Goal: Task Accomplishment & Management: Complete application form

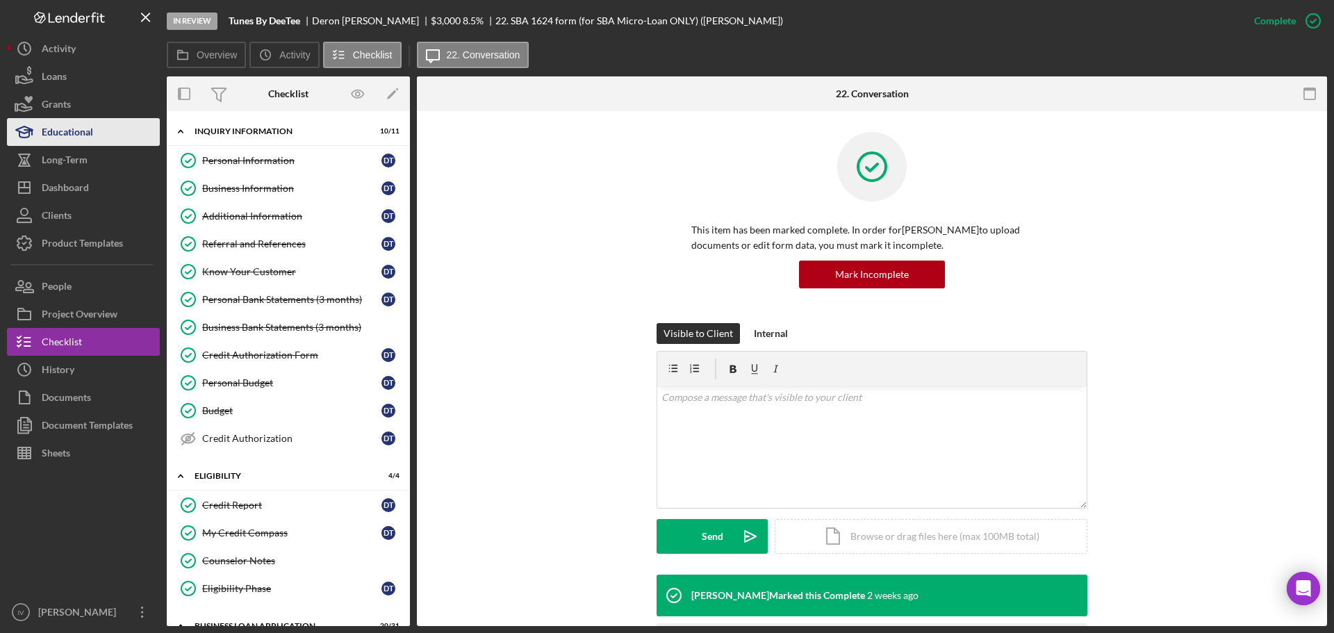
scroll to position [120, 0]
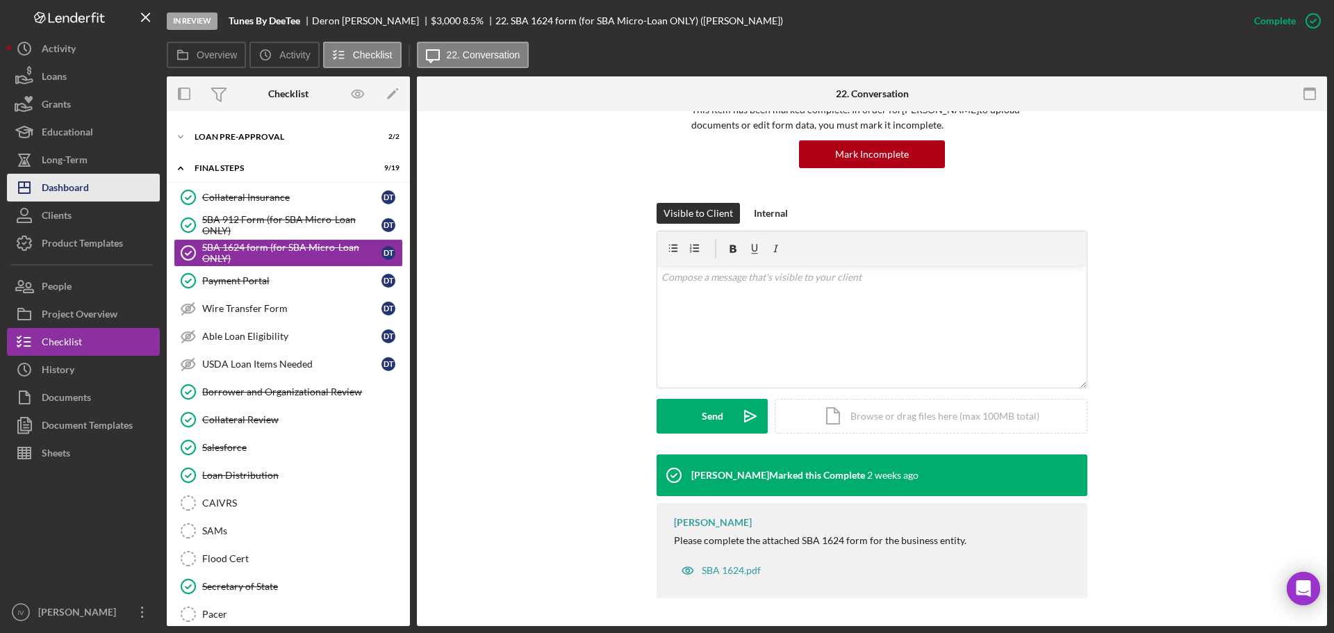
click at [59, 184] on div "Dashboard" at bounding box center [65, 189] width 47 height 31
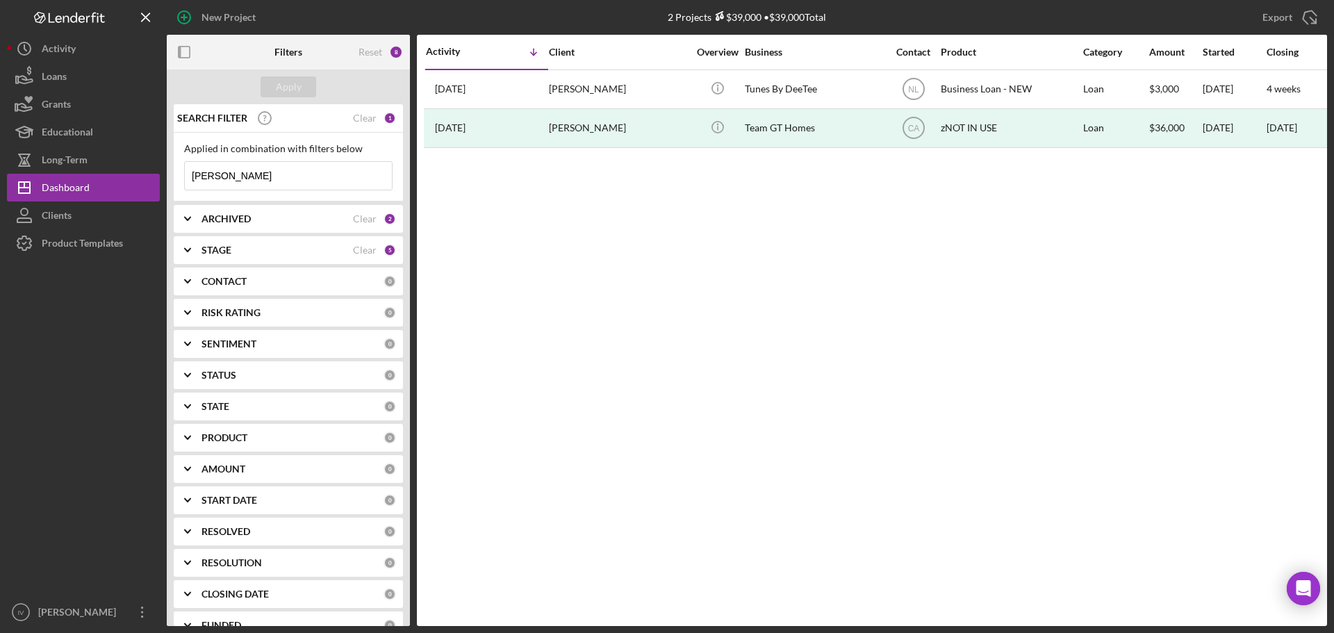
click at [328, 178] on input "[PERSON_NAME]" at bounding box center [288, 176] width 207 height 28
drag, startPoint x: 321, startPoint y: 182, endPoint x: 66, endPoint y: 180, distance: 254.9
click at [66, 180] on div "New Project 2 Projects $39,000 • $39,000 Total [PERSON_NAME] Export Icon/Export…" at bounding box center [667, 313] width 1320 height 626
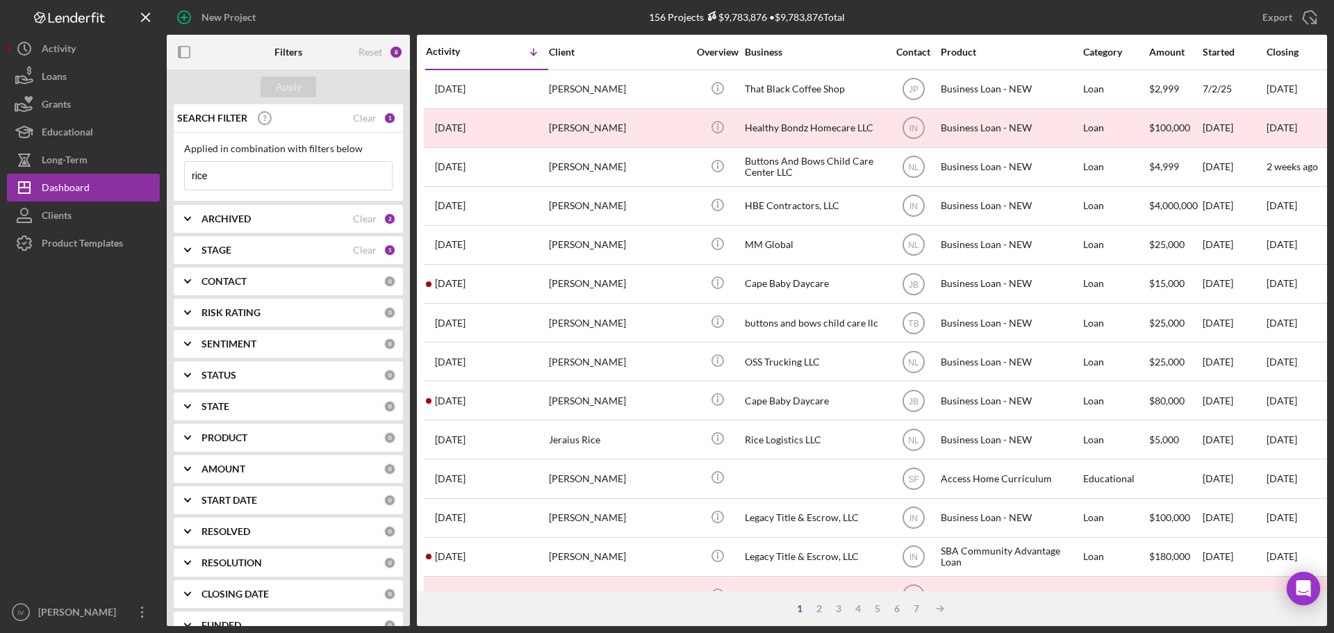
type input "rice"
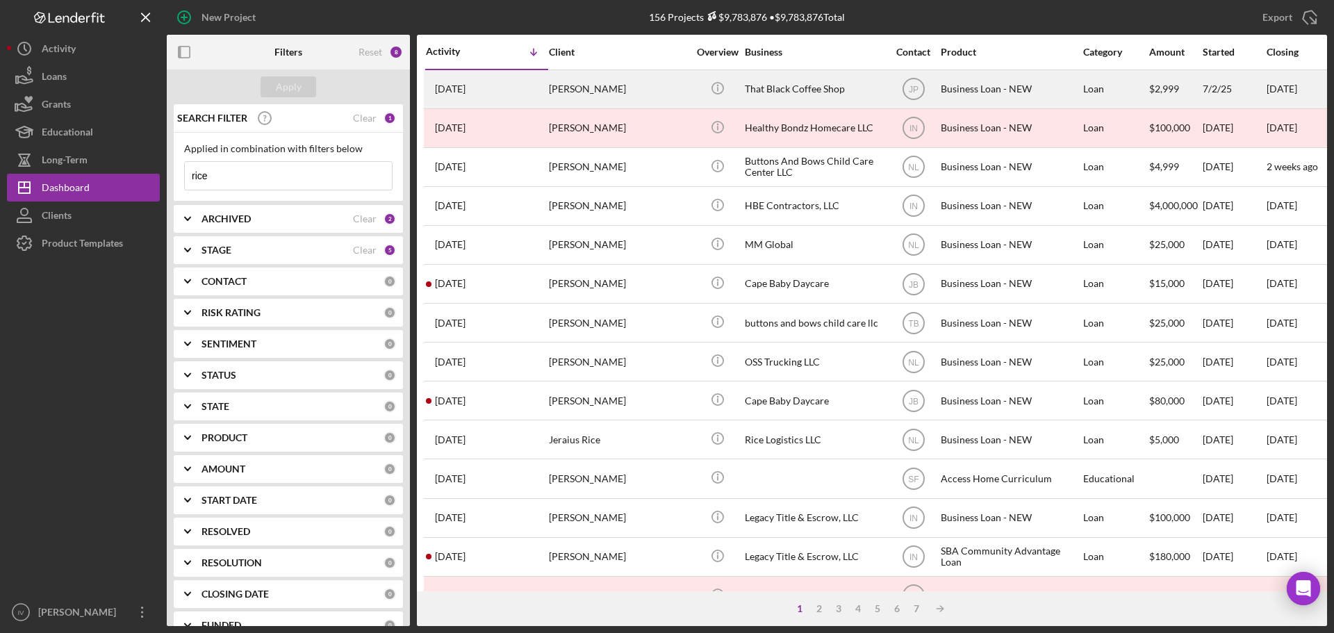
click at [683, 94] on div "[PERSON_NAME]" at bounding box center [618, 89] width 139 height 37
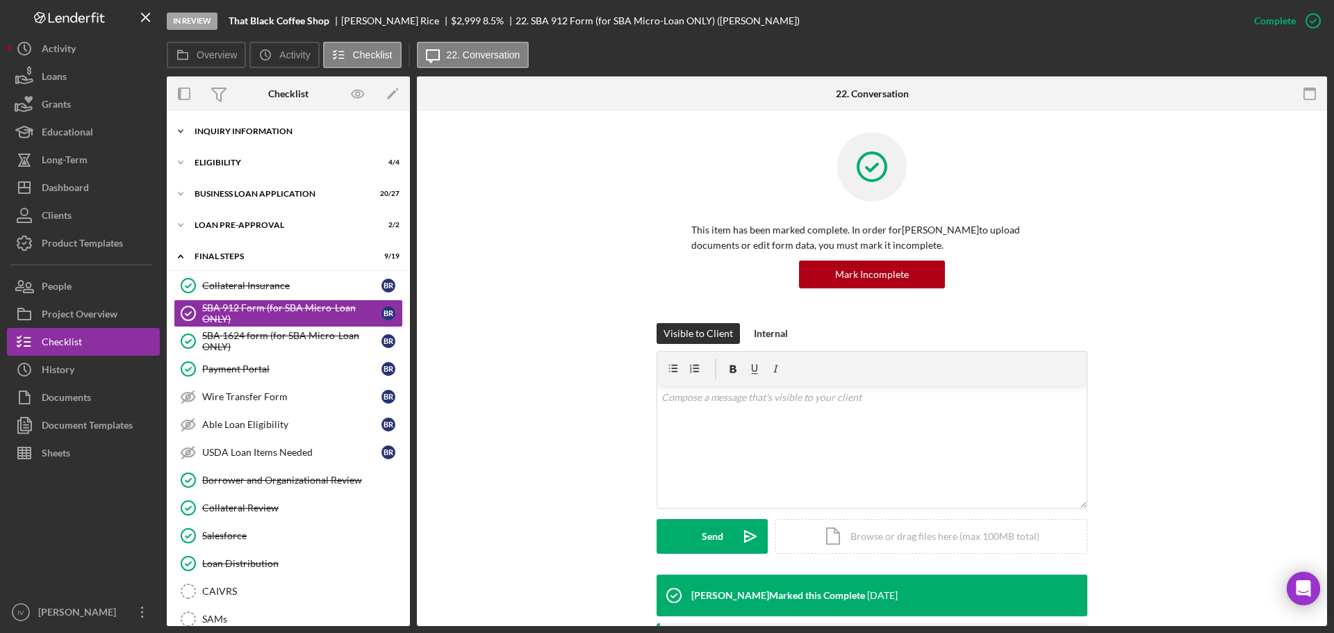
click at [217, 127] on div "INQUIRY INFORMATION" at bounding box center [293, 131] width 198 height 8
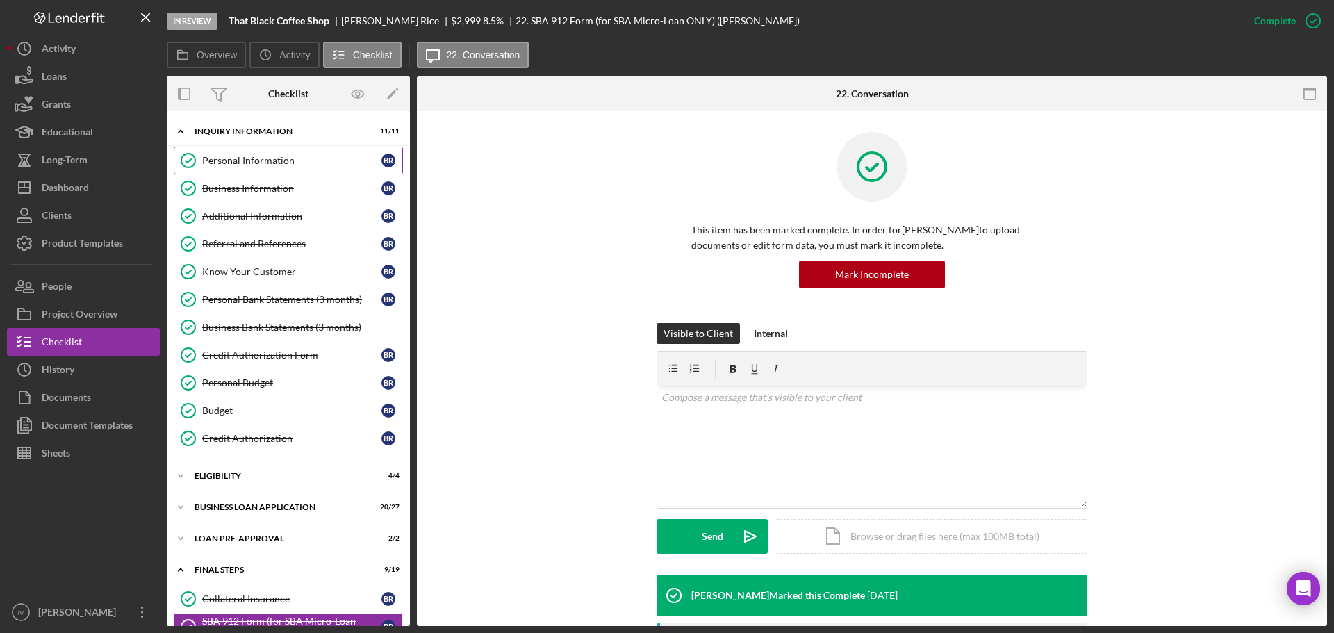
click at [228, 166] on div "Personal Information" at bounding box center [291, 160] width 179 height 11
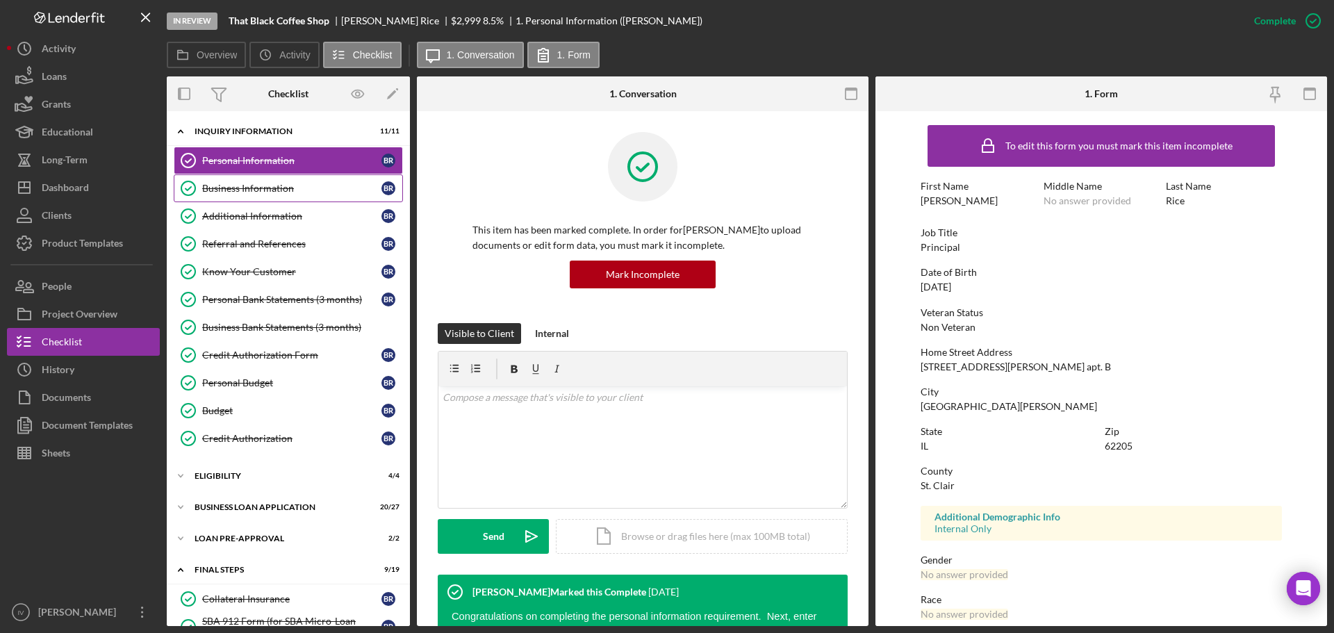
click at [271, 190] on div "Business Information" at bounding box center [291, 188] width 179 height 11
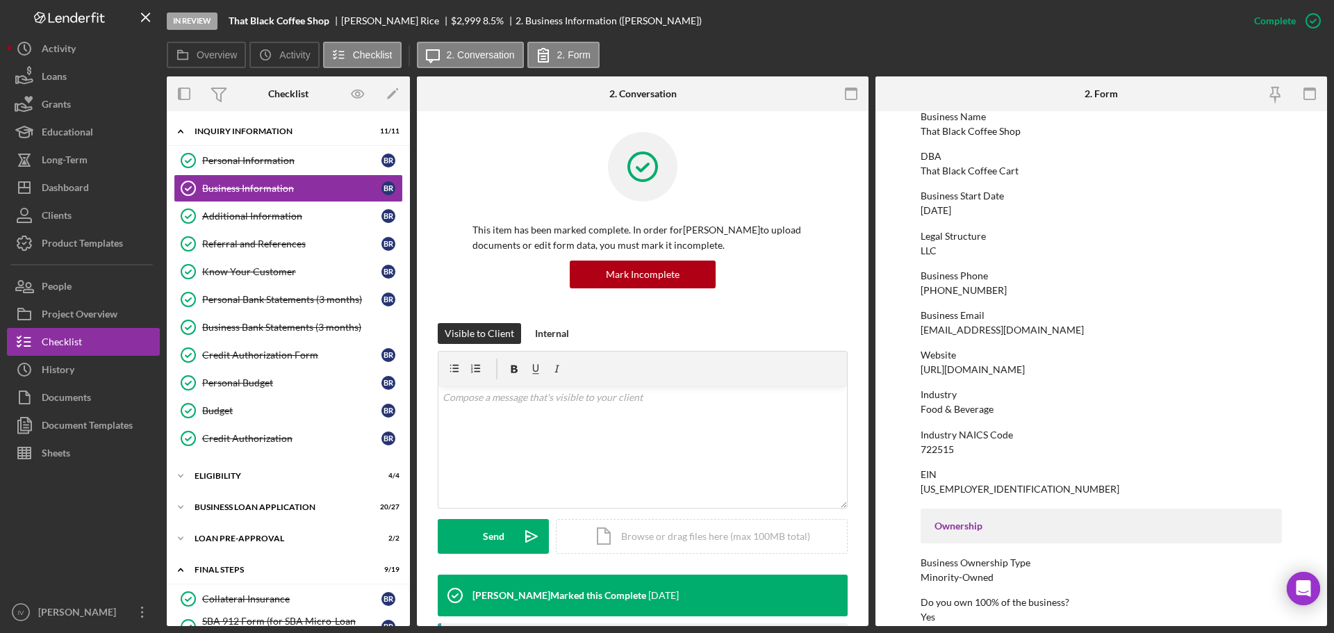
scroll to position [278, 0]
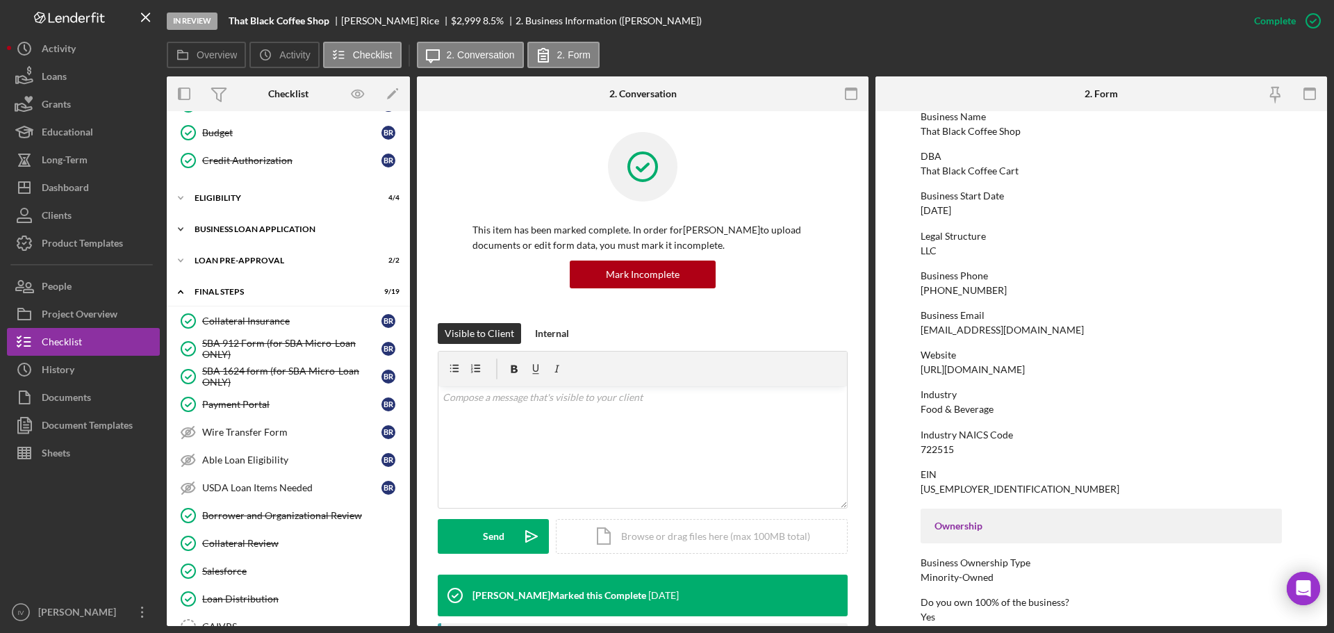
click at [238, 231] on div "BUSINESS LOAN APPLICATION" at bounding box center [293, 229] width 198 height 8
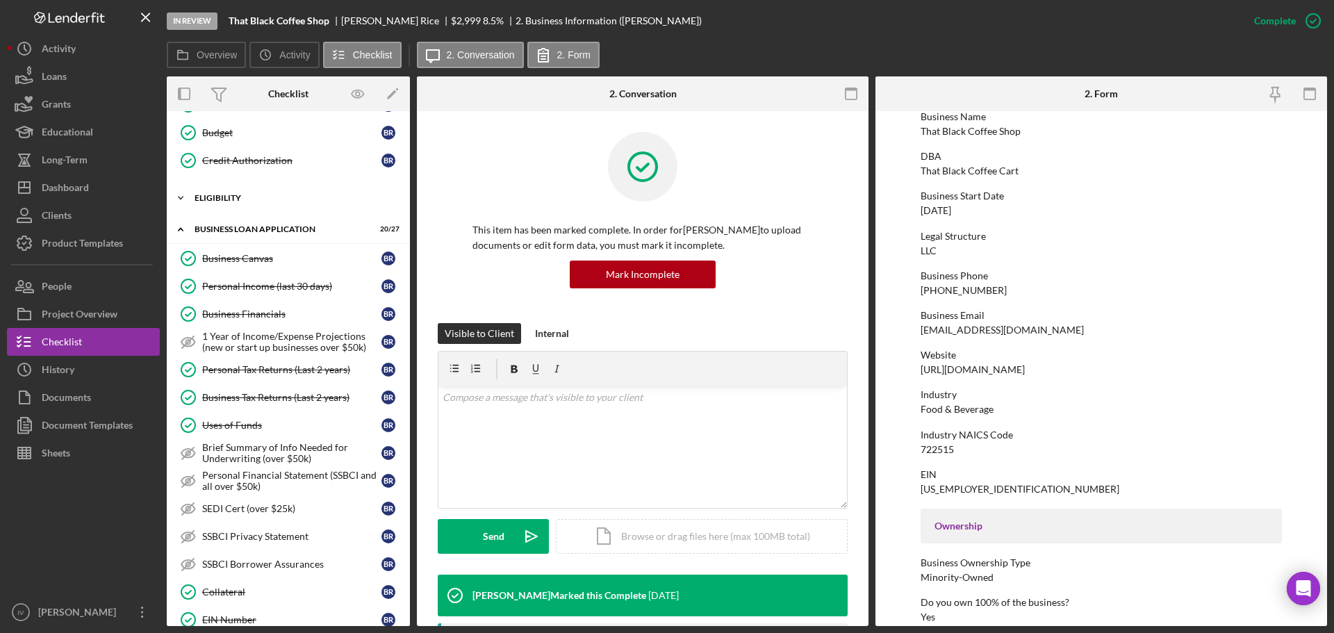
click at [242, 201] on div "ELIGIBILITY" at bounding box center [293, 198] width 198 height 8
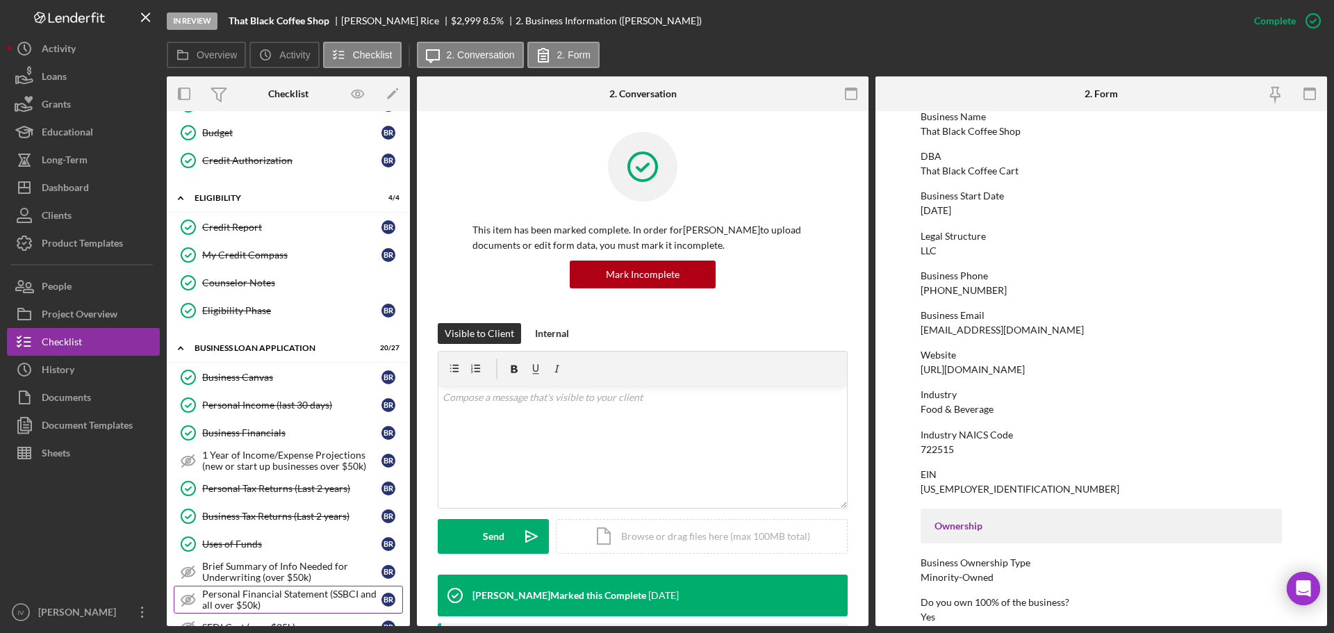
scroll to position [486, 0]
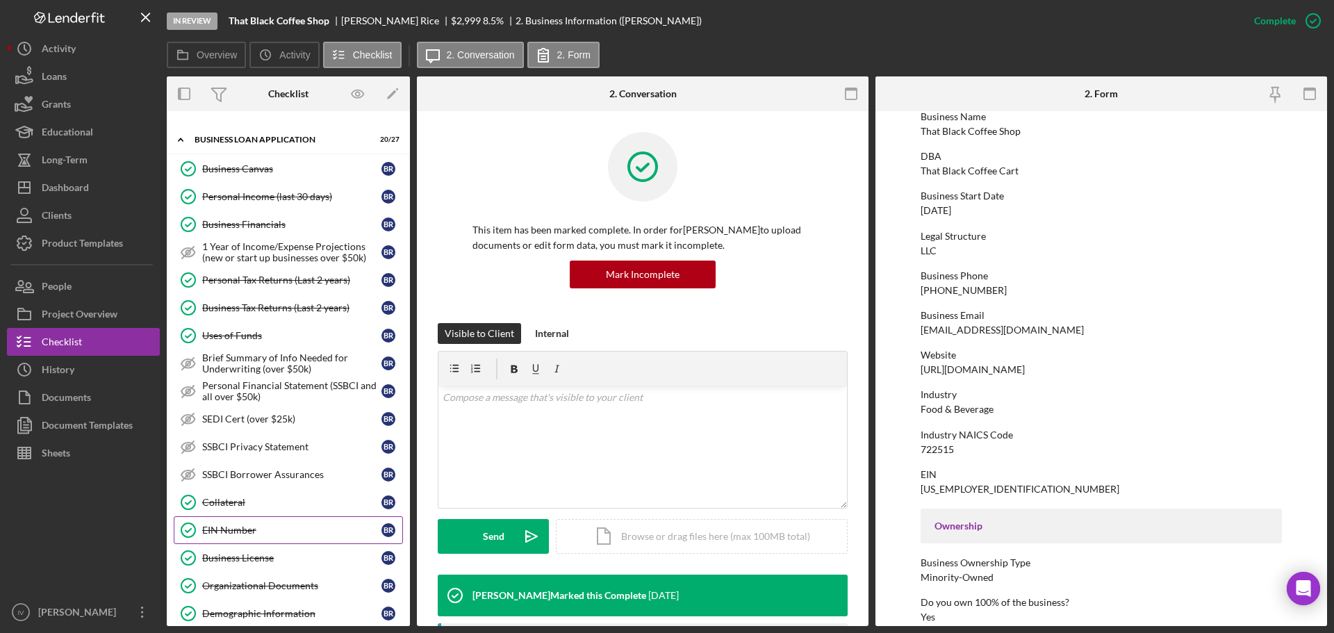
click at [232, 531] on div "EIN Number" at bounding box center [291, 529] width 179 height 11
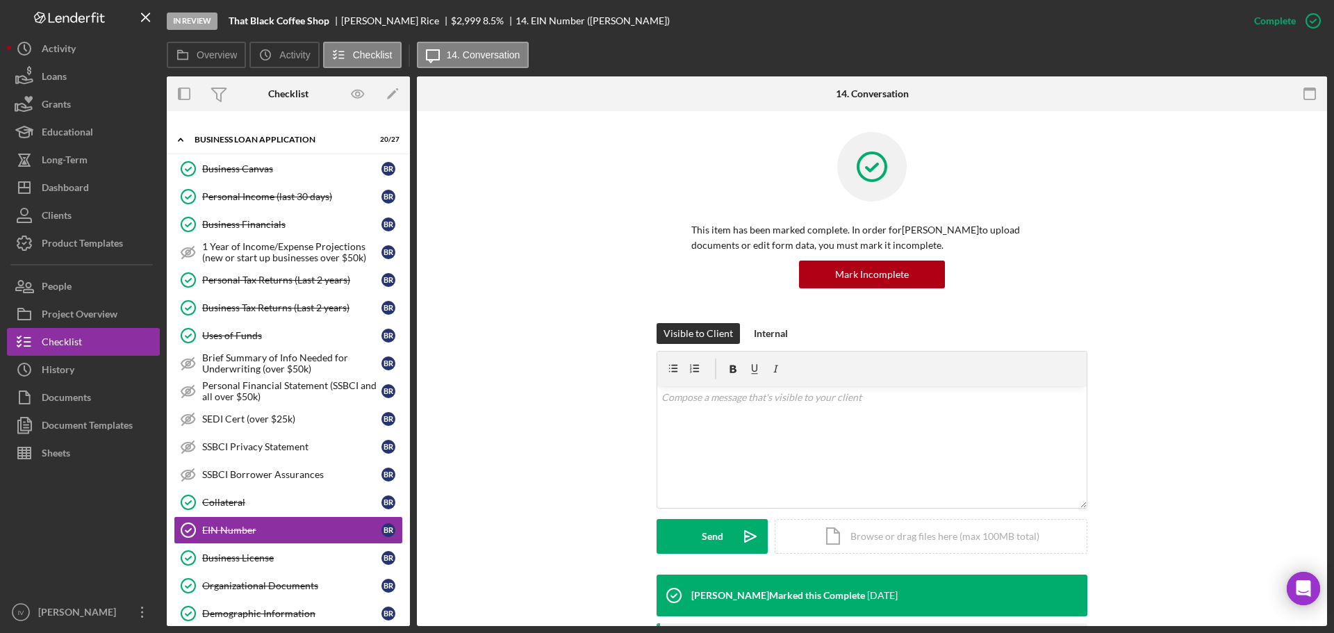
scroll to position [292, 0]
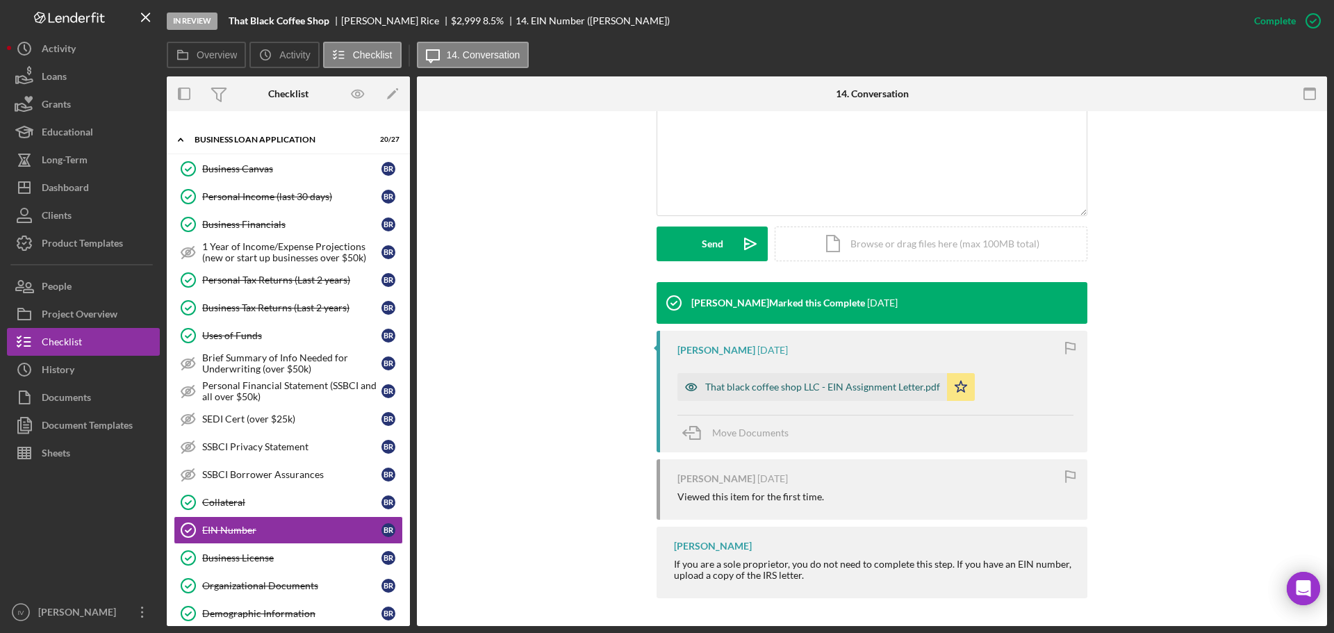
click at [727, 385] on div "That black coffee shop LLC - EIN Assignment Letter.pdf" at bounding box center [822, 386] width 235 height 11
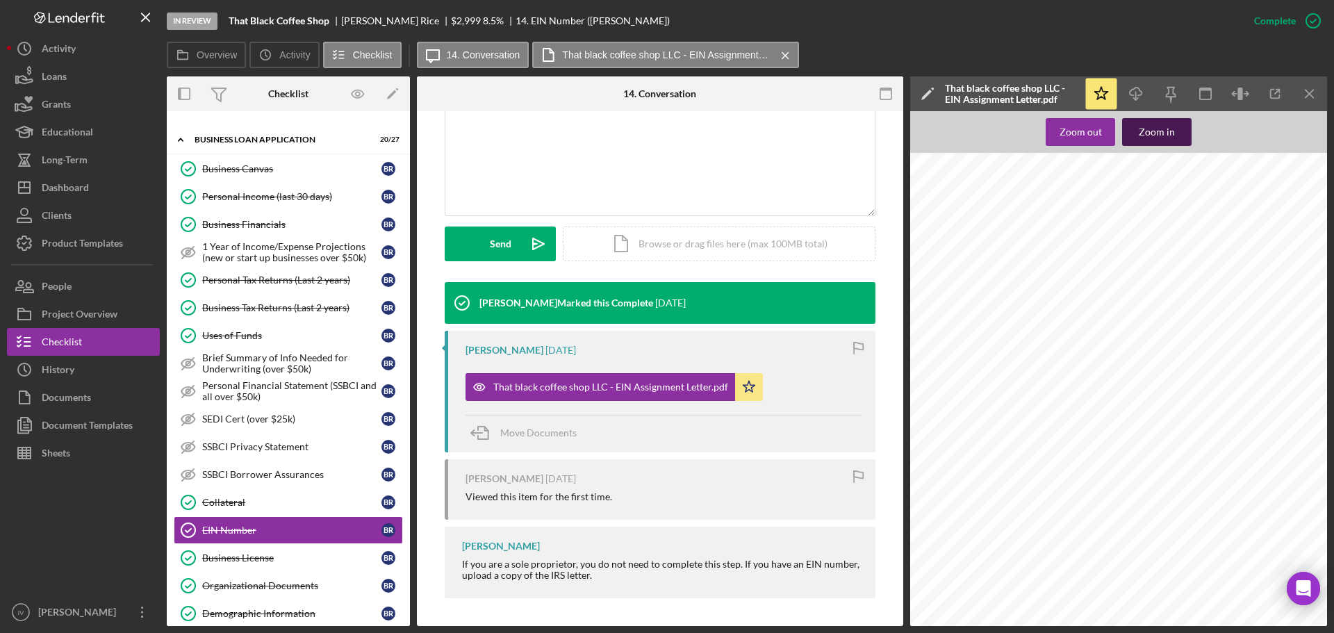
click at [1159, 138] on div "Zoom in" at bounding box center [1156, 132] width 36 height 28
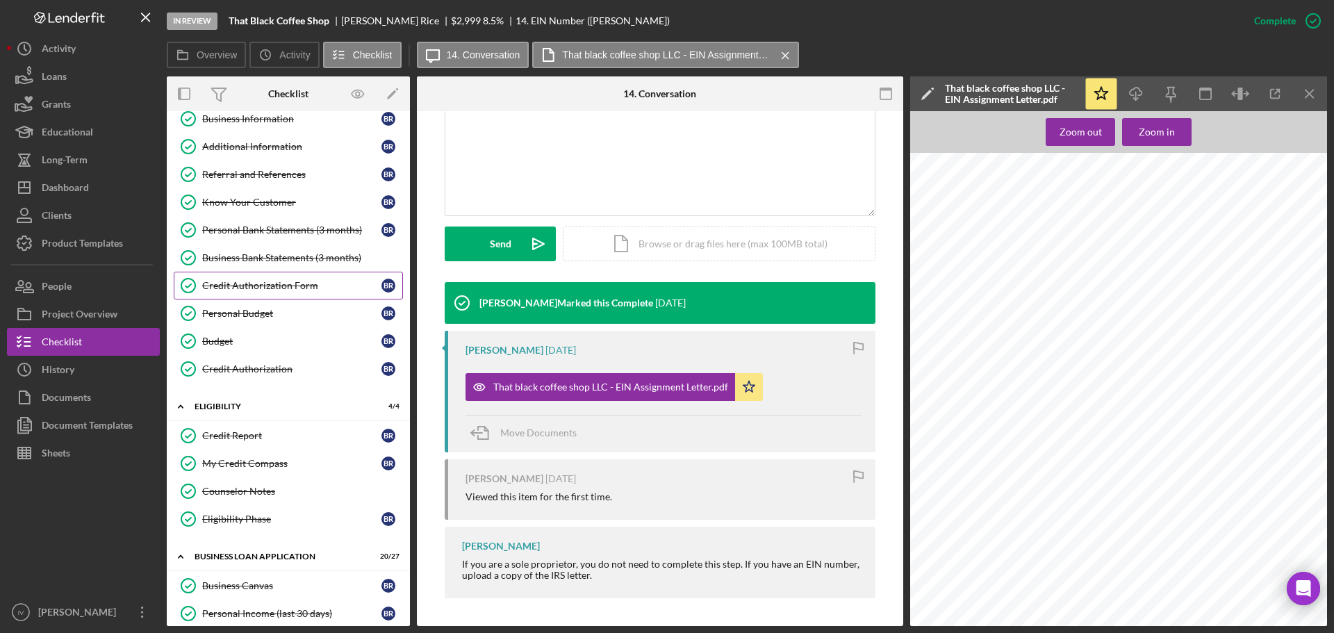
click at [281, 285] on div "Credit Authorization Form" at bounding box center [291, 285] width 179 height 11
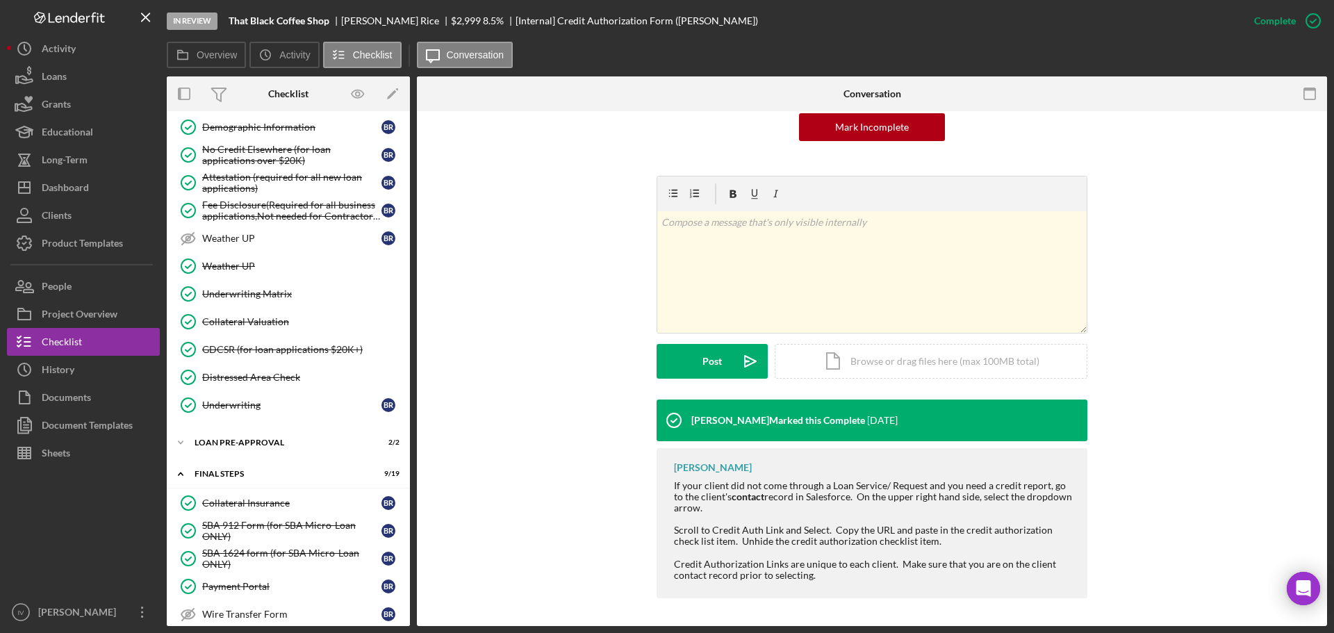
scroll to position [1042, 0]
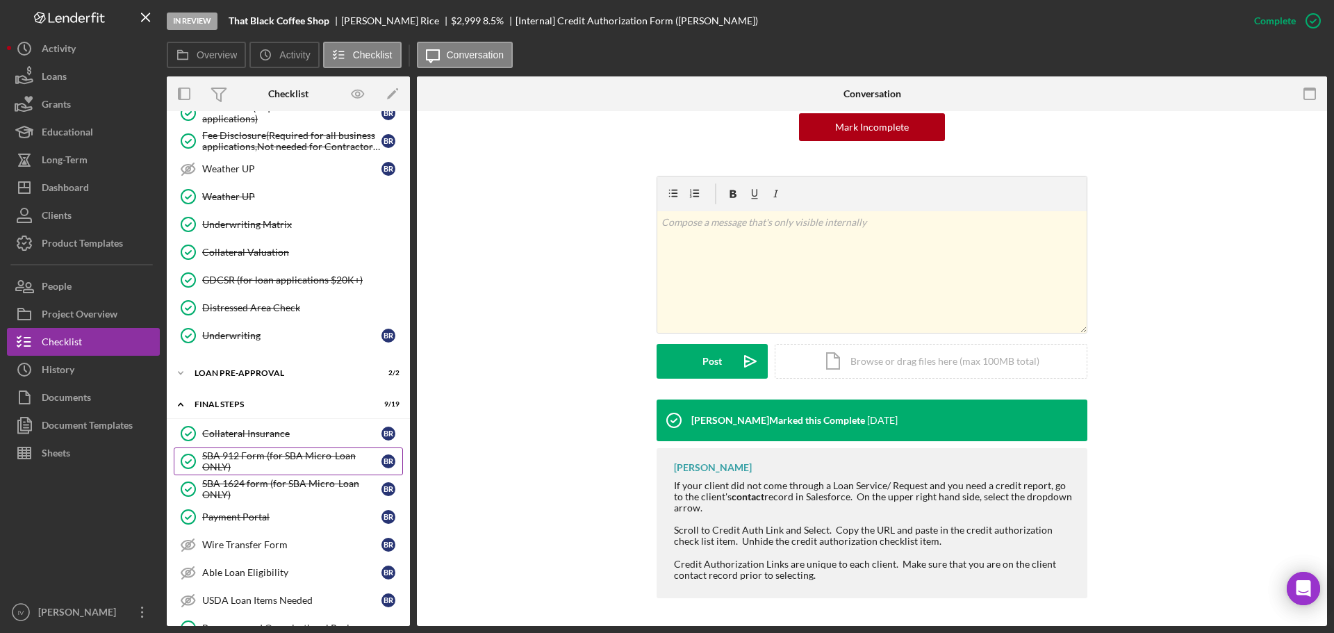
drag, startPoint x: 241, startPoint y: 457, endPoint x: 251, endPoint y: 454, distance: 10.3
click at [242, 457] on div "SBA 912 Form (for SBA Micro-Loan ONLY)" at bounding box center [291, 461] width 179 height 22
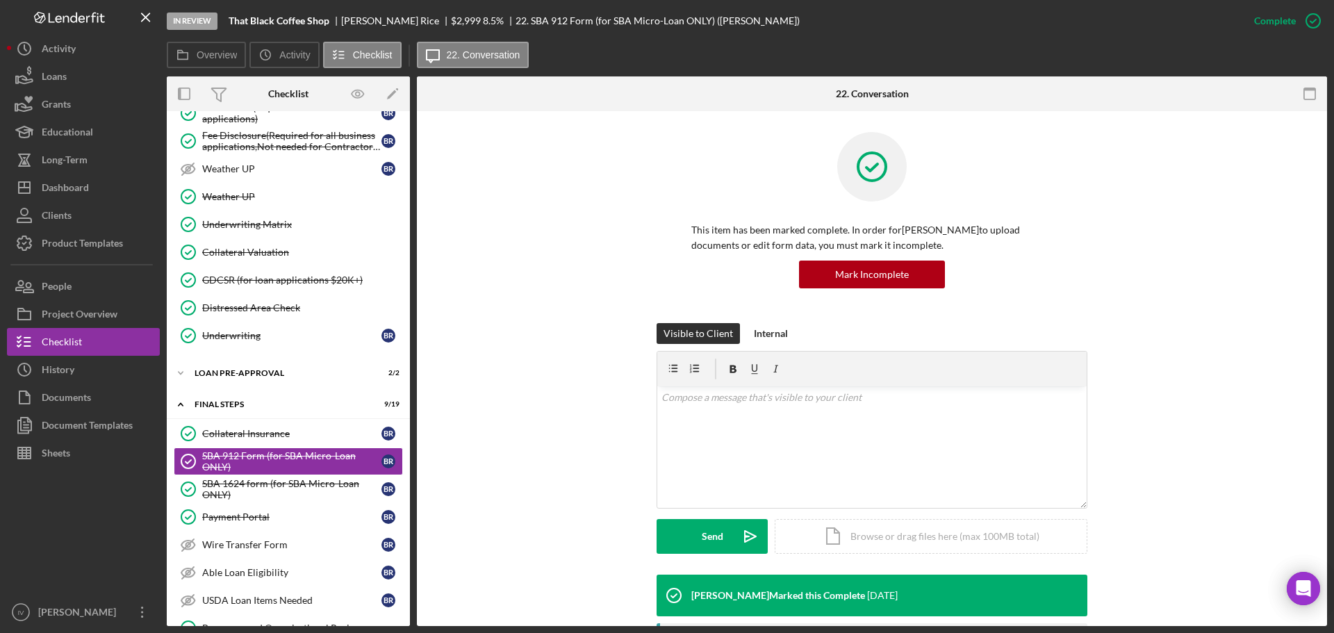
scroll to position [316, 0]
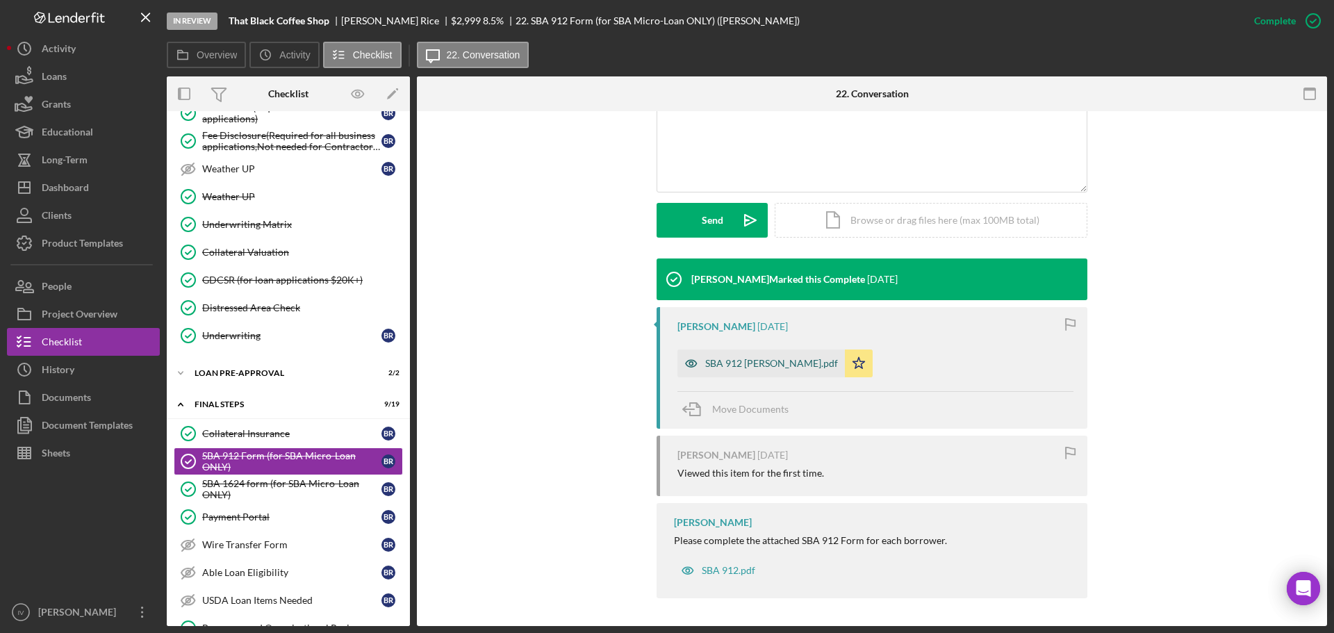
click at [769, 370] on div "SBA 912 [PERSON_NAME].pdf" at bounding box center [760, 363] width 167 height 28
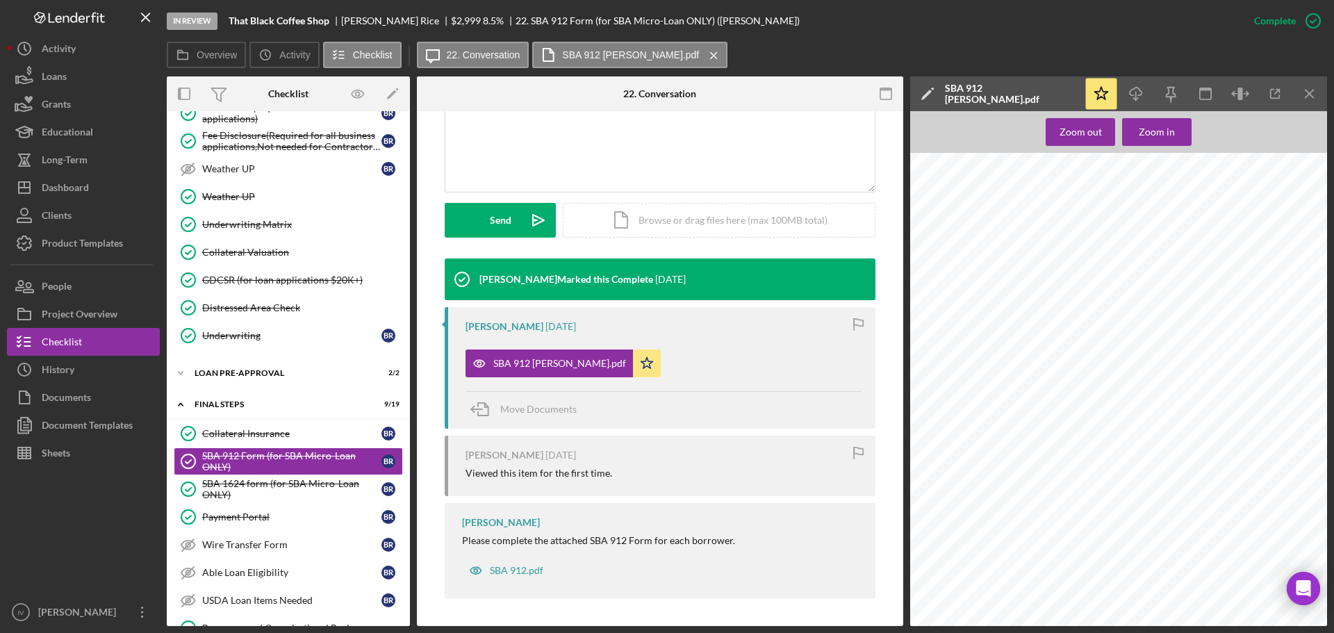
scroll to position [0, 0]
click at [261, 492] on div "SBA 1624 form (for SBA Micro-Loan ONLY)" at bounding box center [291, 489] width 179 height 22
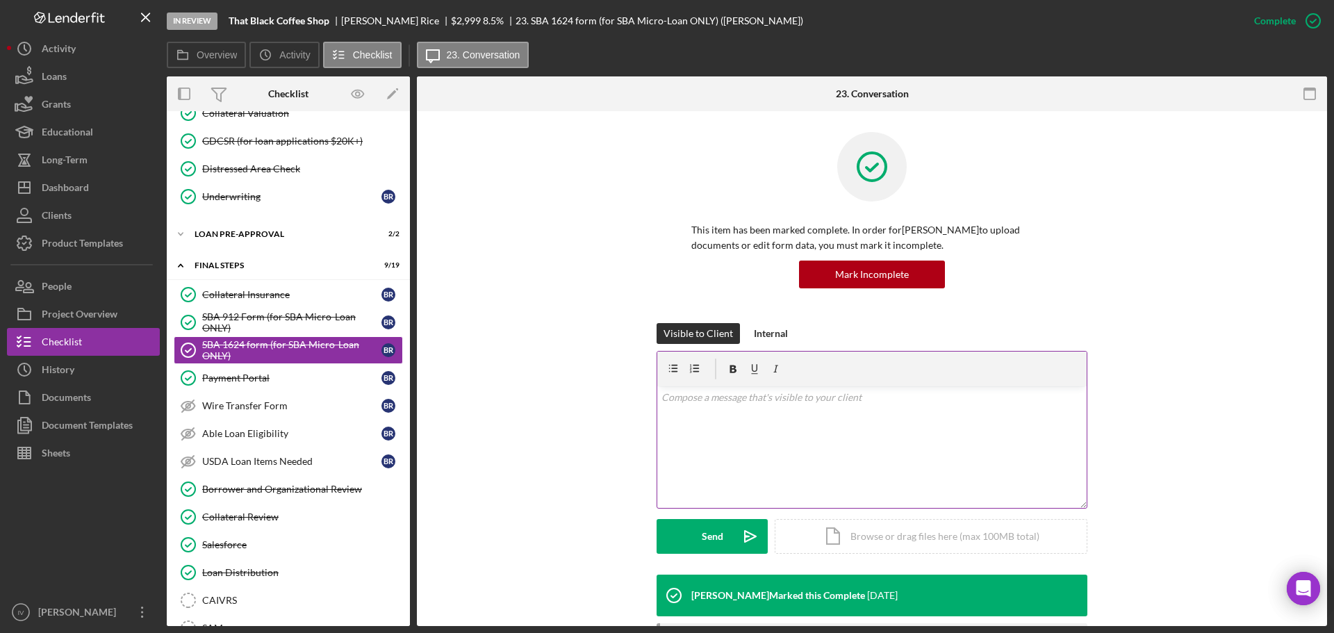
scroll to position [188, 0]
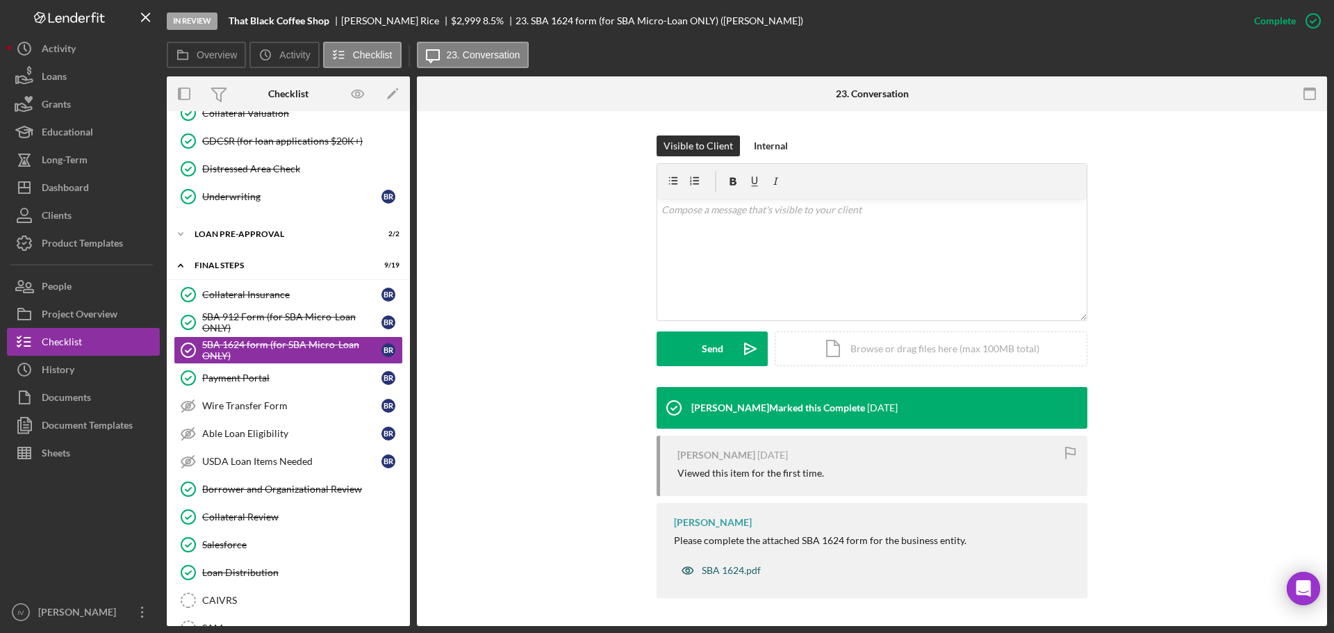
click at [720, 570] on div "SBA 1624.pdf" at bounding box center [731, 570] width 59 height 11
